Goal: Go to known website: Access a specific website the user already knows

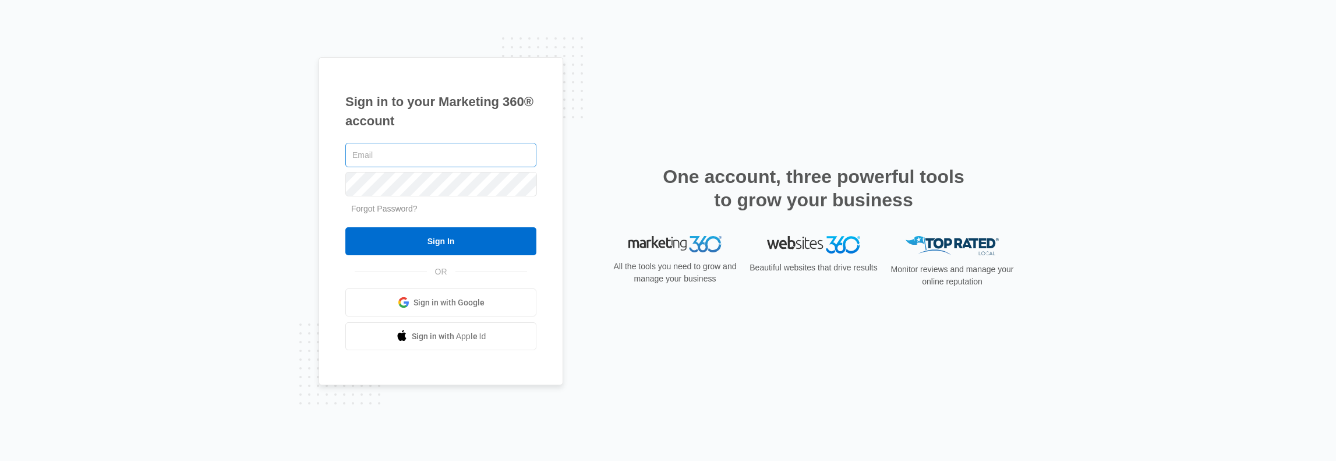
click at [367, 150] on input "text" at bounding box center [440, 155] width 191 height 24
type input "[PERSON_NAME][EMAIL_ADDRESS][PERSON_NAME][DOMAIN_NAME]"
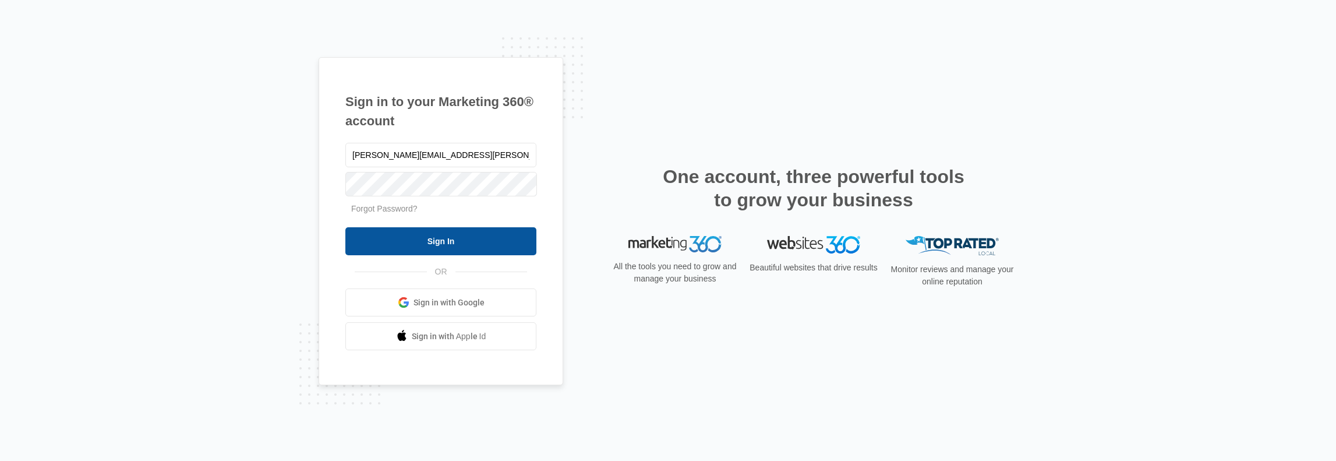
click at [411, 241] on input "Sign In" at bounding box center [440, 241] width 191 height 28
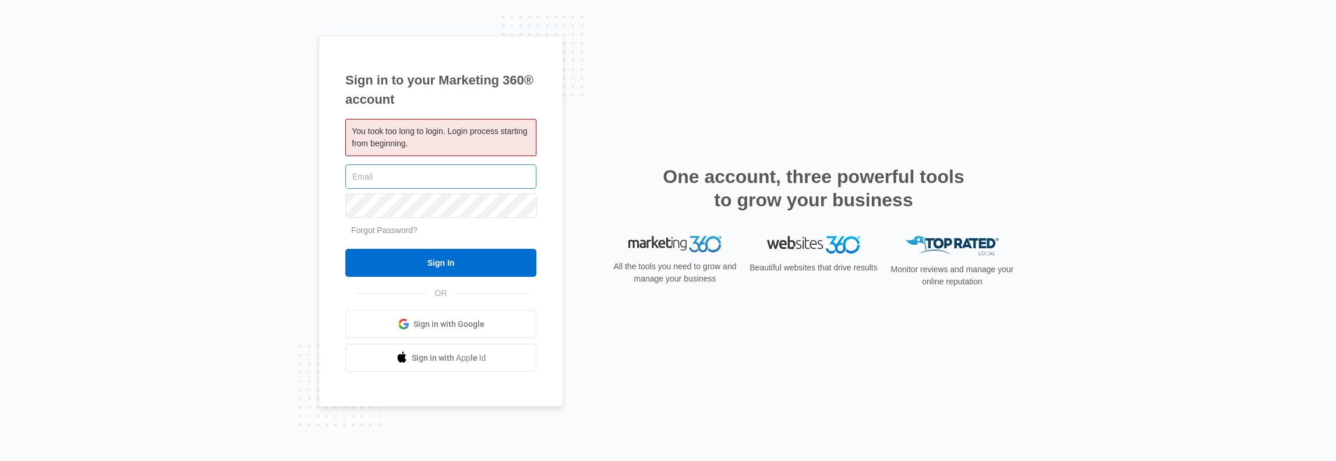
click at [363, 170] on input "text" at bounding box center [440, 176] width 191 height 24
type input "[PERSON_NAME][EMAIL_ADDRESS][PERSON_NAME][DOMAIN_NAME]"
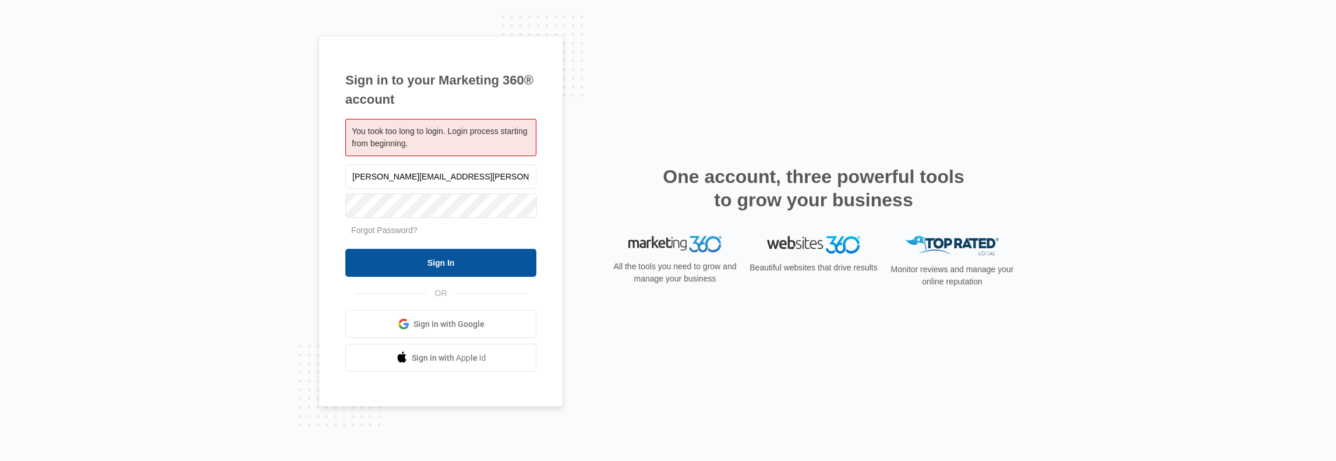
click at [400, 262] on input "Sign In" at bounding box center [440, 263] width 191 height 28
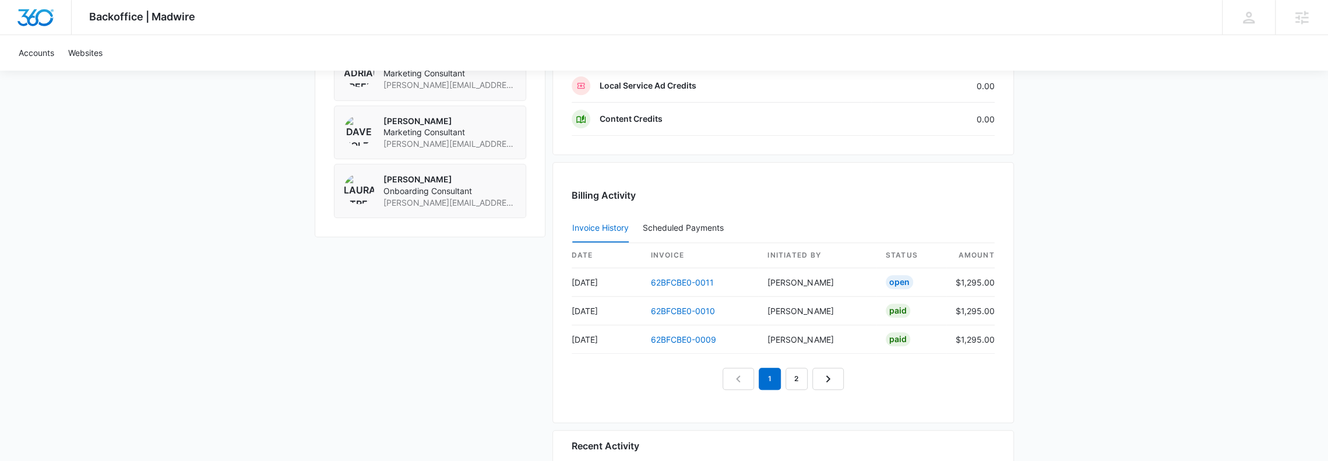
scroll to position [635, 0]
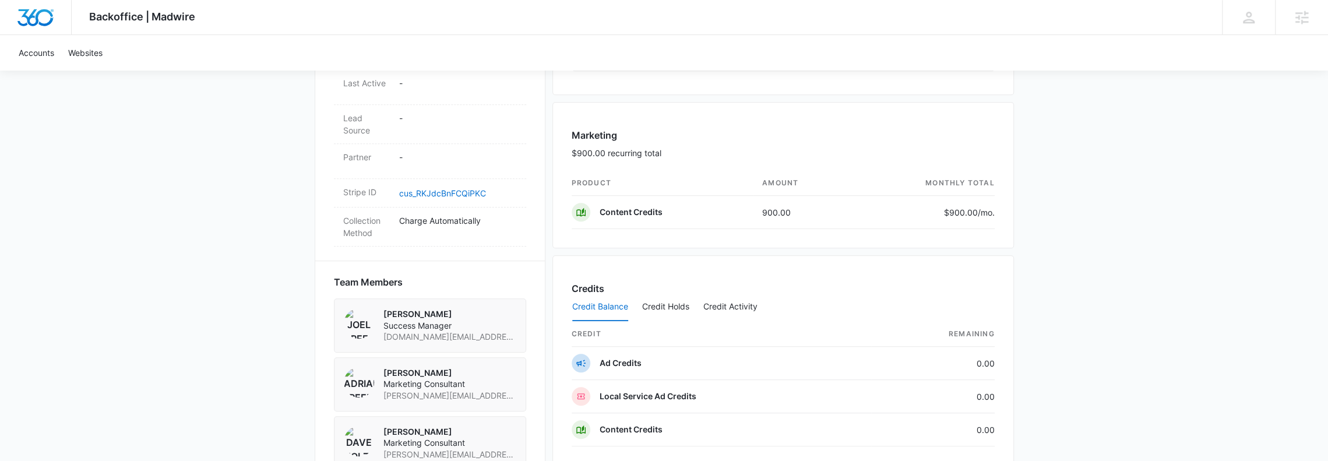
click at [356, 317] on img at bounding box center [359, 323] width 30 height 30
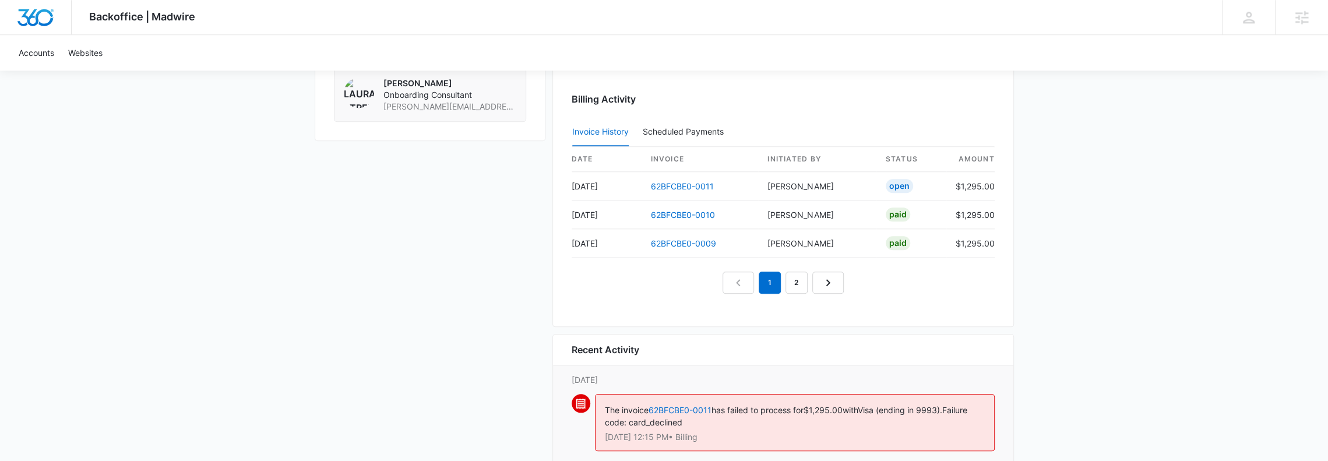
scroll to position [1101, 0]
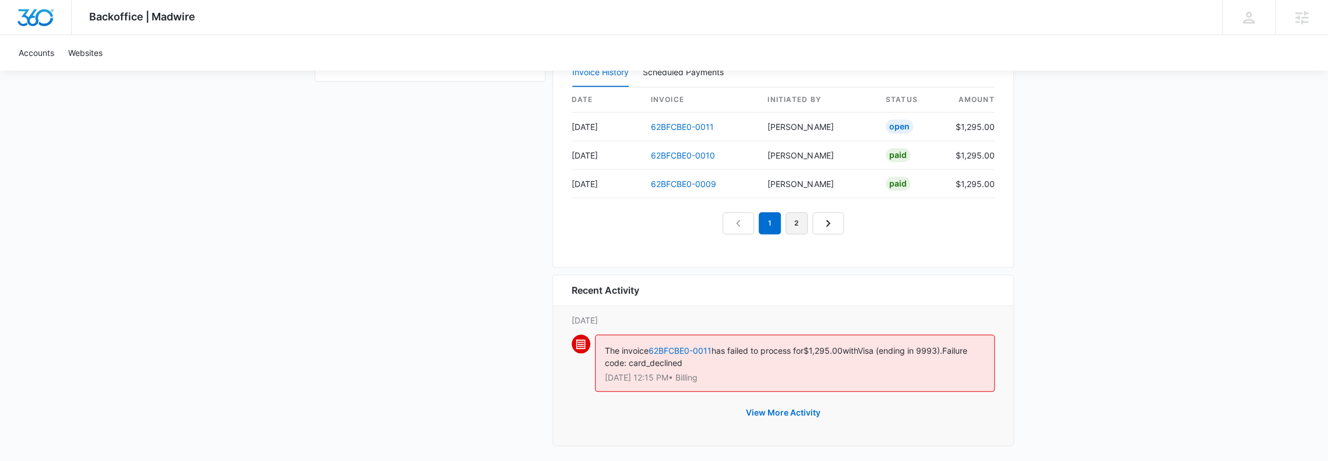
click at [795, 221] on link "2" at bounding box center [796, 223] width 22 height 22
click at [757, 227] on link "1" at bounding box center [756, 223] width 22 height 22
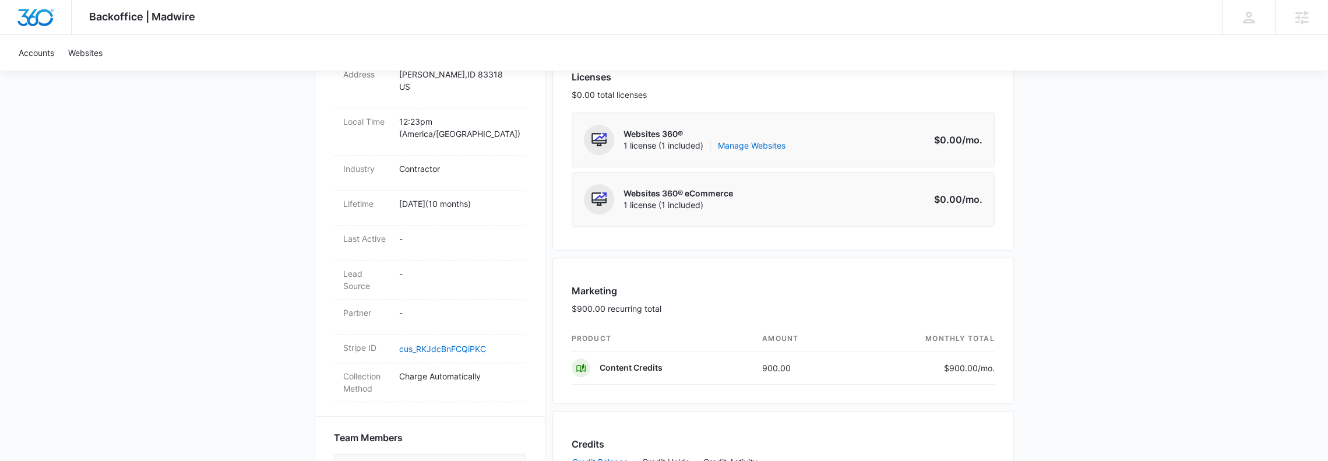
scroll to position [169, 0]
